Goal: Task Accomplishment & Management: Use online tool/utility

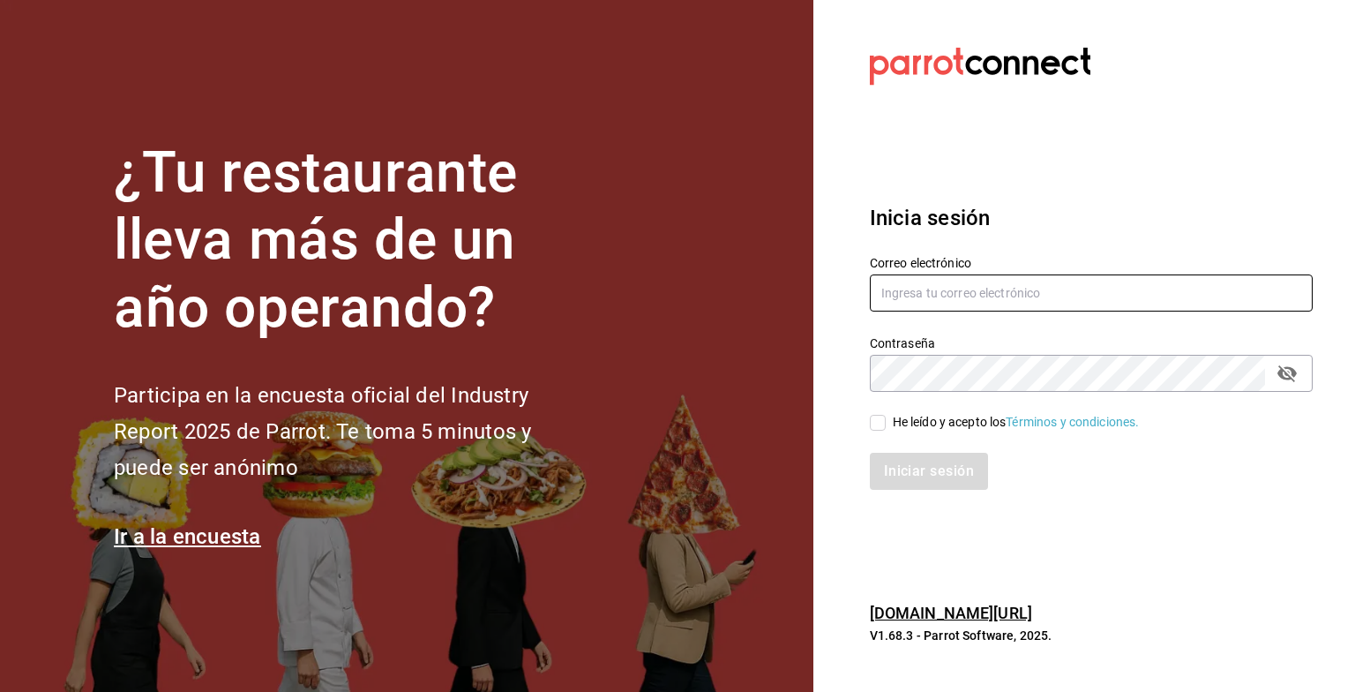
type input "[EMAIL_ADDRESS][DOMAIN_NAME]"
click at [731, 422] on div "He leído y acepto los Términos y condiciones." at bounding box center [1081, 412] width 464 height 41
drag, startPoint x: 865, startPoint y: 422, endPoint x: 886, endPoint y: 430, distance: 22.6
click at [731, 430] on div "He leído y acepto los Términos y condiciones." at bounding box center [1081, 412] width 464 height 41
click at [731, 430] on span "He leído y acepto los Términos y condiciones." at bounding box center [1013, 422] width 254 height 19
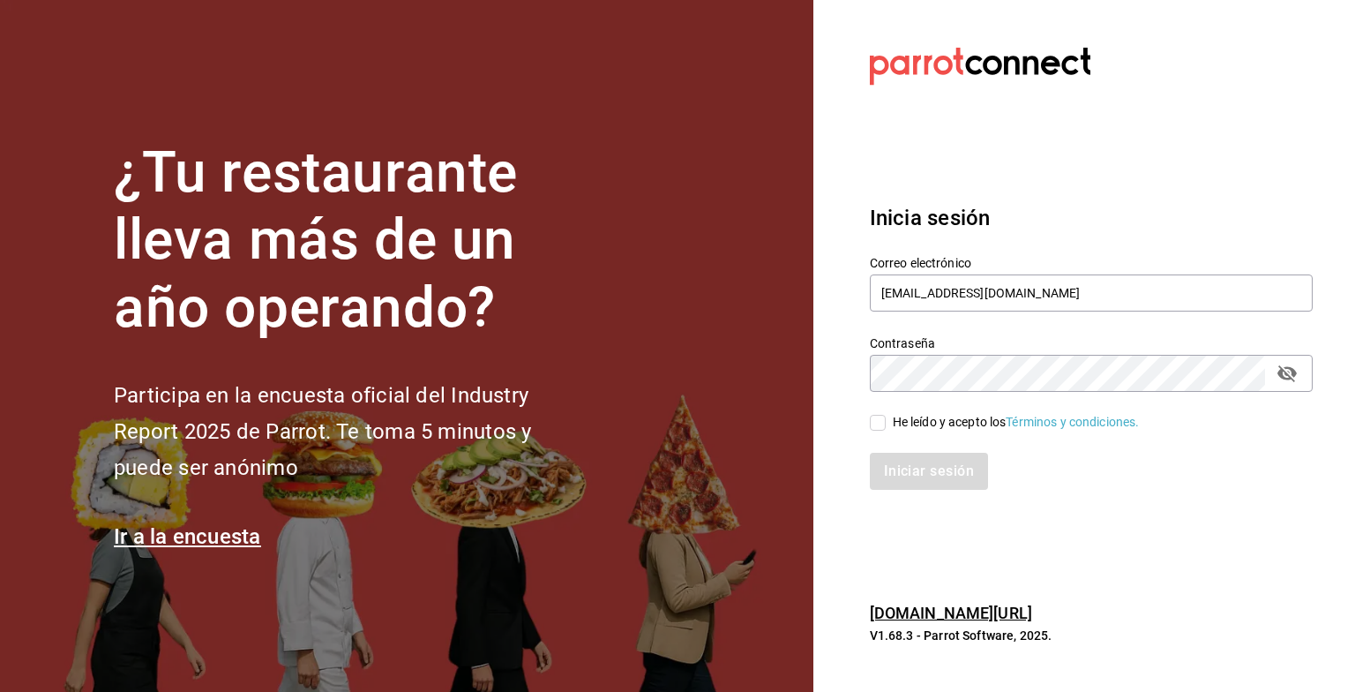
click at [731, 430] on input "He leído y acepto los Términos y condiciones." at bounding box center [878, 423] width 16 height 16
checkbox input "true"
click at [731, 484] on button "Iniciar sesión" at bounding box center [930, 471] width 120 height 37
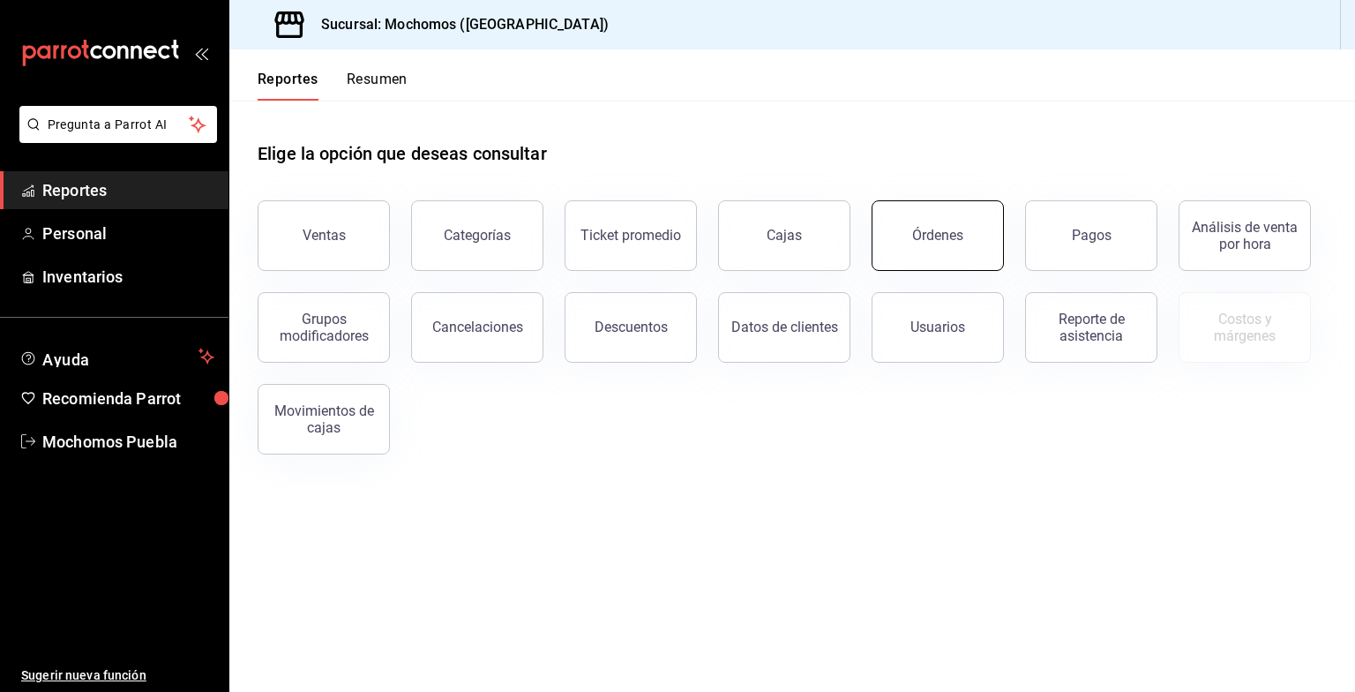
click at [974, 218] on button "Órdenes" at bounding box center [938, 235] width 132 height 71
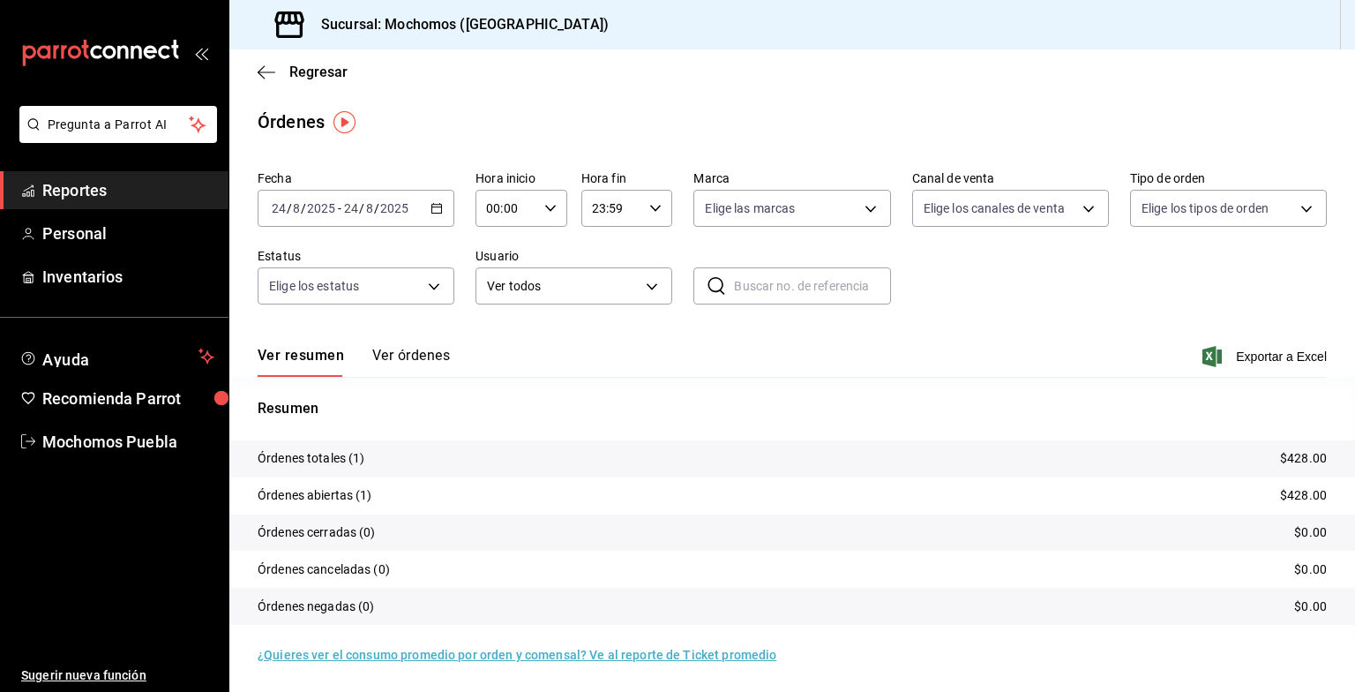
click at [427, 215] on div "2025-08-24 24 / 8 / 2025 - 2025-08-24 24 / 8 / 2025" at bounding box center [356, 208] width 197 height 37
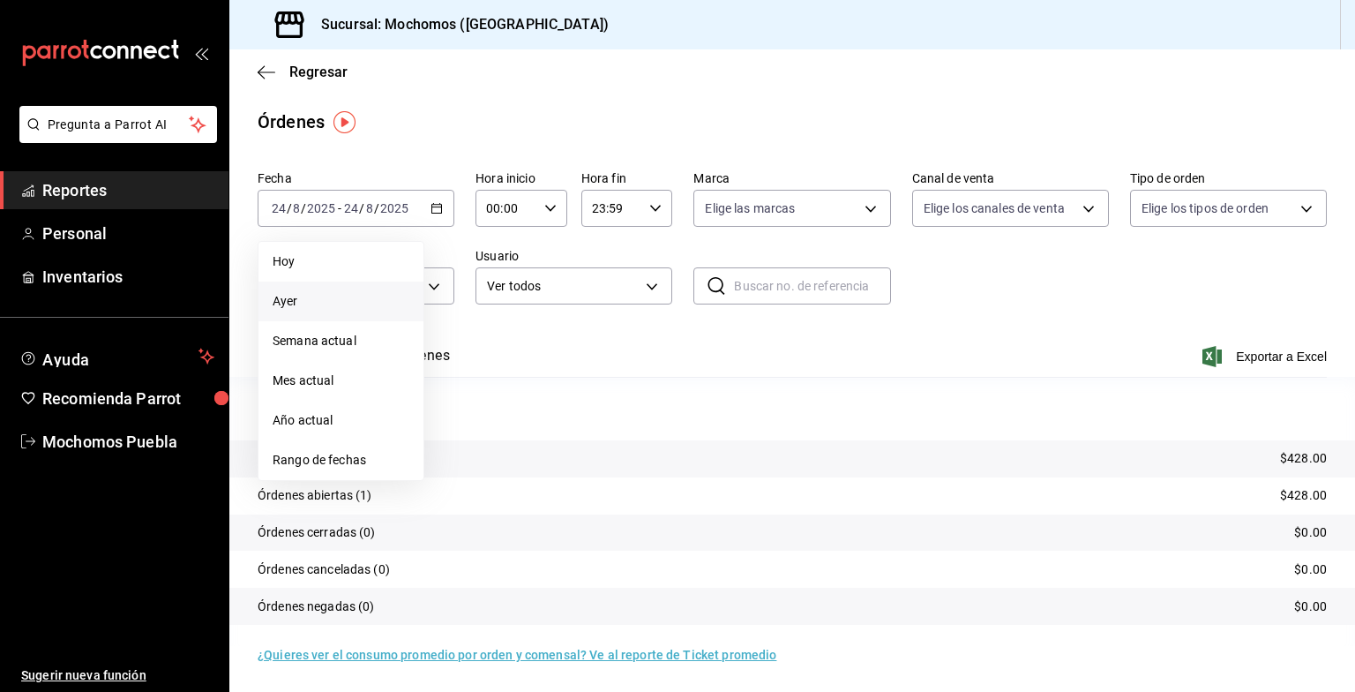
click at [296, 307] on span "Ayer" at bounding box center [341, 301] width 137 height 19
